Goal: Task Accomplishment & Management: Use online tool/utility

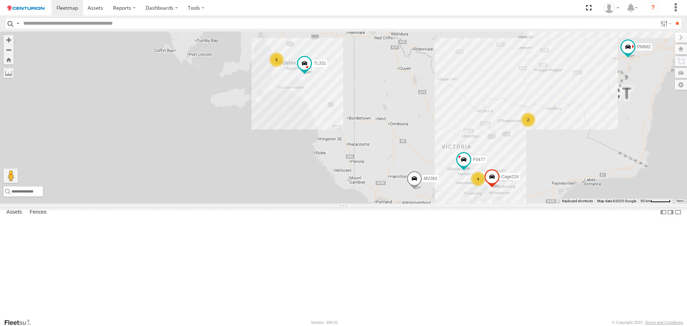
drag, startPoint x: 502, startPoint y: 288, endPoint x: 500, endPoint y: 181, distance: 107.0
click at [500, 190] on div "Cage175 MV283 F0261 TL266 F0478 TL273 TL265 PM682 MV262 Cage101 F0492 Cage029 F…" at bounding box center [343, 117] width 687 height 172
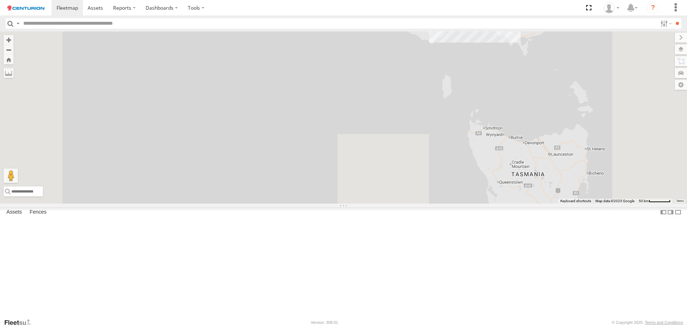
drag, startPoint x: 509, startPoint y: 133, endPoint x: 452, endPoint y: 173, distance: 69.4
click at [452, 173] on div "Cage175 MV283 F0261 TL266 F0478 TL273 TL265 PM682 MV262 Cage101 F0492 Cage029 F…" at bounding box center [343, 117] width 687 height 172
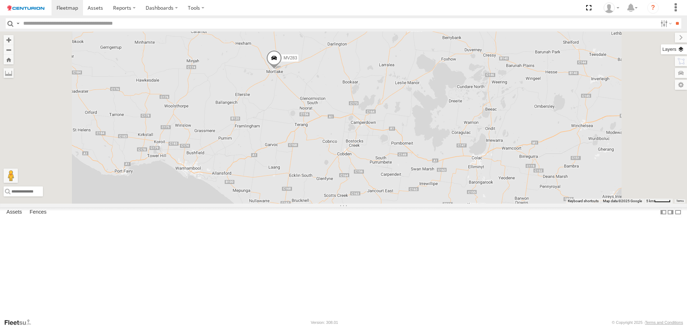
click at [681, 49] on label at bounding box center [674, 49] width 26 height 10
click at [0, 0] on span "Overlays" at bounding box center [0, 0] width 0 height 0
click at [0, 0] on span "Basemaps" at bounding box center [0, 0] width 0 height 0
click at [0, 0] on span "Satellite + Roadmap" at bounding box center [0, 0] width 0 height 0
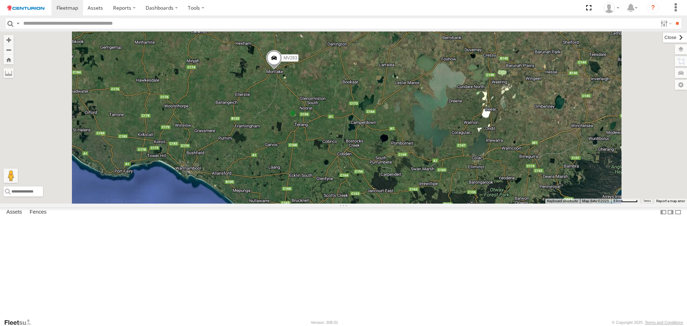
click at [663, 37] on label at bounding box center [675, 38] width 24 height 10
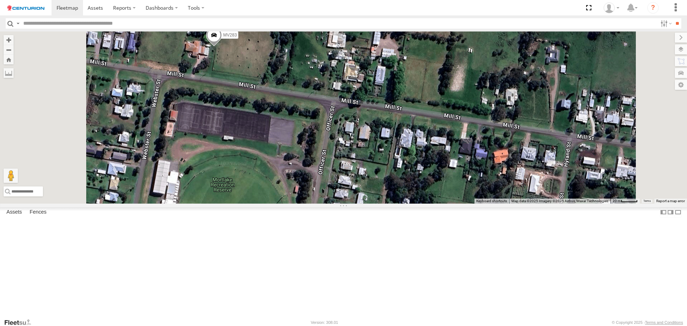
drag, startPoint x: 319, startPoint y: 106, endPoint x: 344, endPoint y: 123, distance: 29.9
click at [340, 122] on div "Cage175 MV283 F0261 TL266 F0478 TL273 TL265 PM682 MV262 Cage101 F0492 Cage029 F…" at bounding box center [343, 117] width 687 height 172
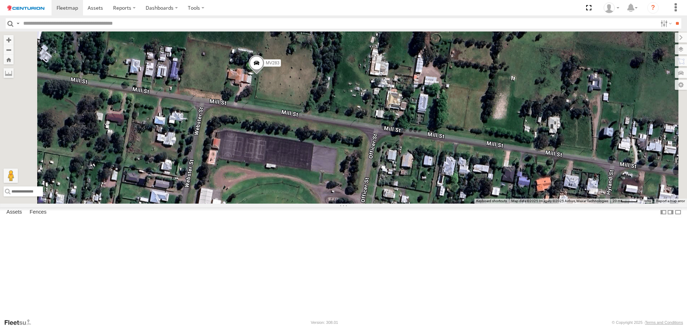
click at [264, 75] on span at bounding box center [257, 64] width 16 height 19
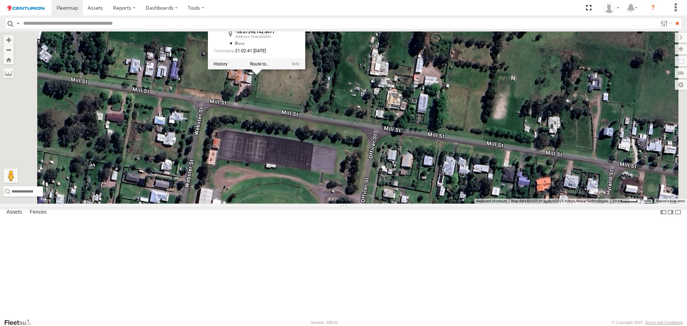
click at [305, 69] on div at bounding box center [256, 64] width 97 height 11
click at [228, 67] on label at bounding box center [221, 64] width 14 height 5
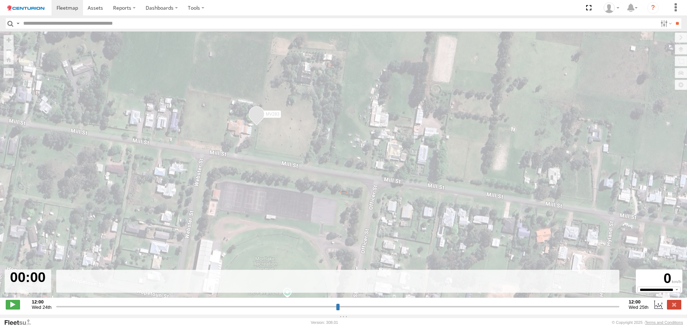
type input "**********"
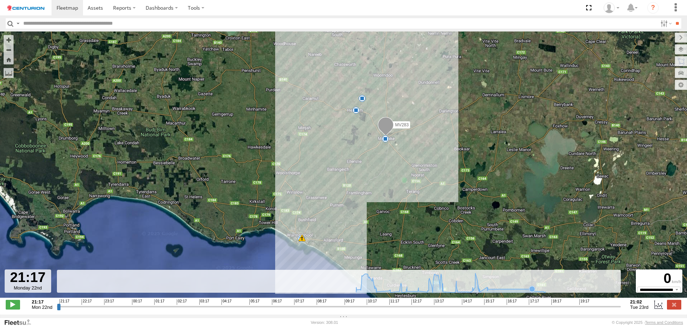
click at [513, 289] on icon at bounding box center [451, 282] width 197 height 19
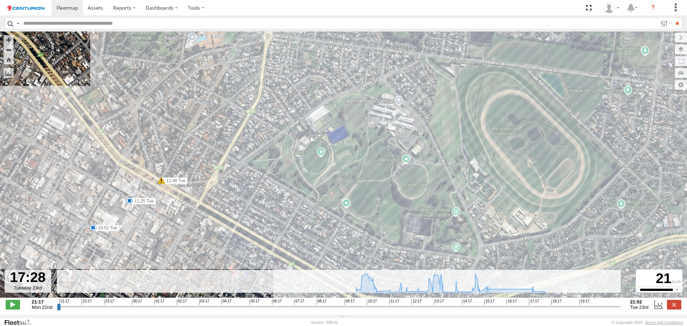
drag, startPoint x: 185, startPoint y: 245, endPoint x: 262, endPoint y: 211, distance: 84.7
click at [262, 211] on div "MV283 11:48 Tue 13:41 Tue 14:21 Tue 14:44 Tue 10:52 Tue 11:25 Tue 11:54 Tue 12:…" at bounding box center [343, 168] width 687 height 274
